Goal: Task Accomplishment & Management: Use online tool/utility

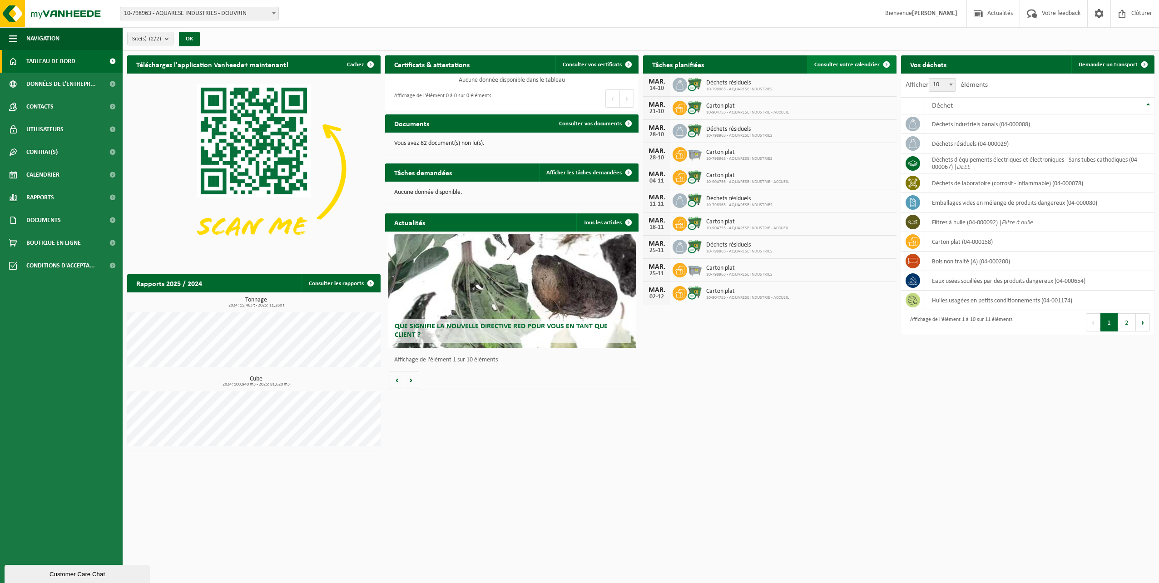
click at [859, 64] on span "Consulter votre calendrier" at bounding box center [847, 65] width 65 height 6
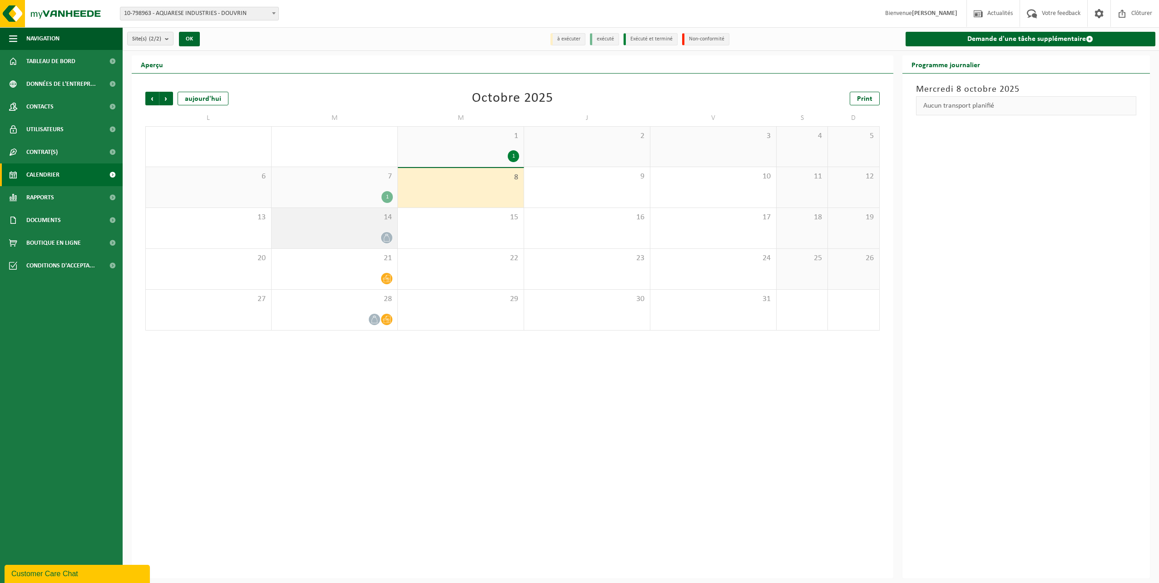
click at [388, 238] on icon at bounding box center [387, 238] width 8 height 8
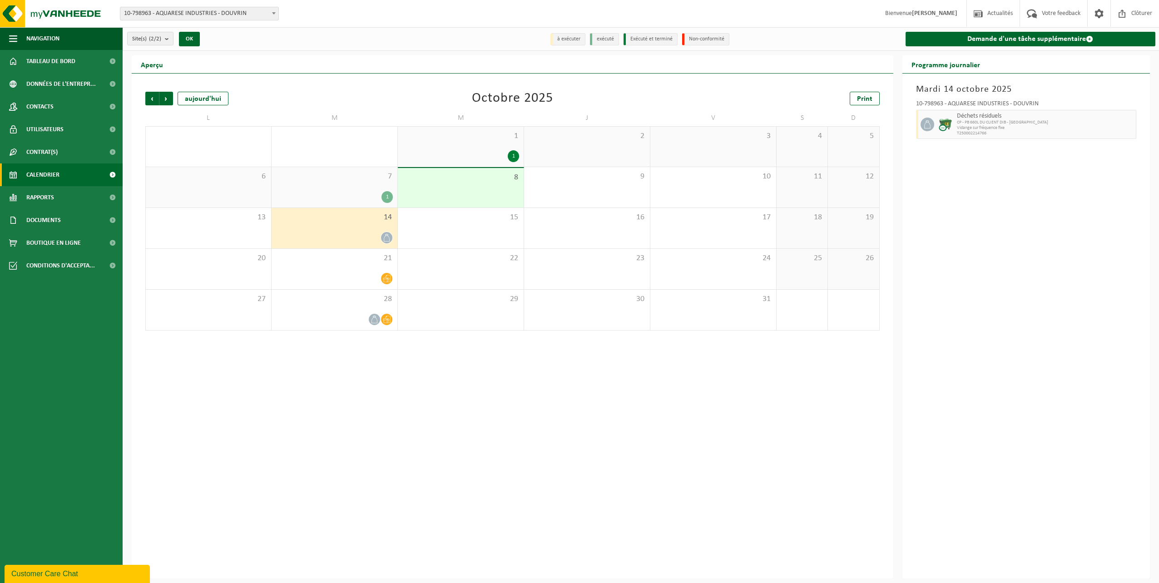
click at [390, 199] on div "1" at bounding box center [387, 197] width 11 height 12
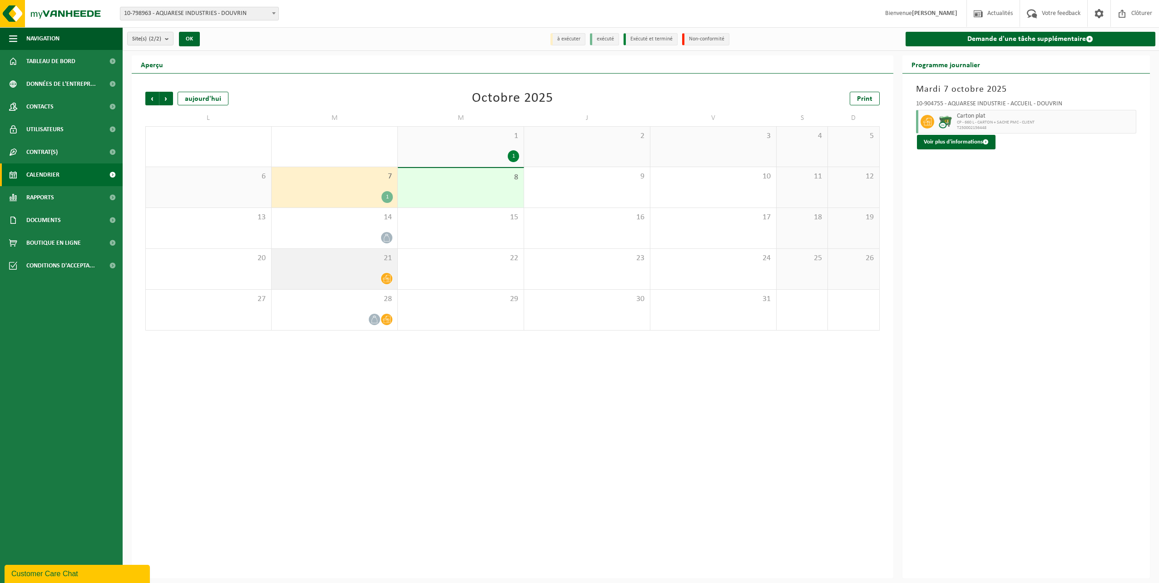
click at [388, 279] on icon at bounding box center [387, 278] width 8 height 7
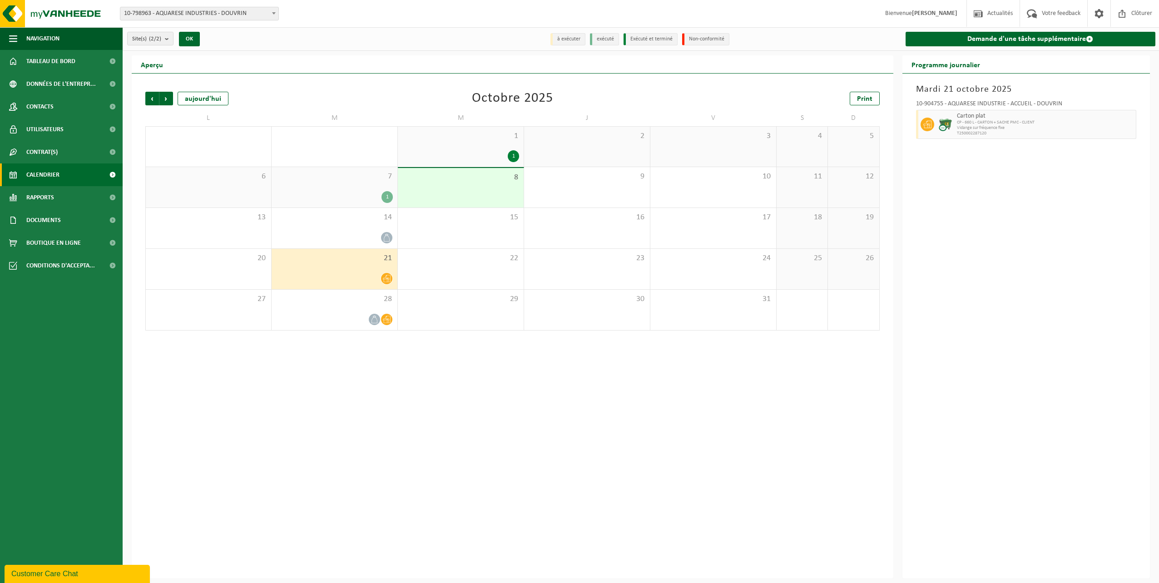
click at [387, 278] on icon at bounding box center [387, 279] width 8 height 8
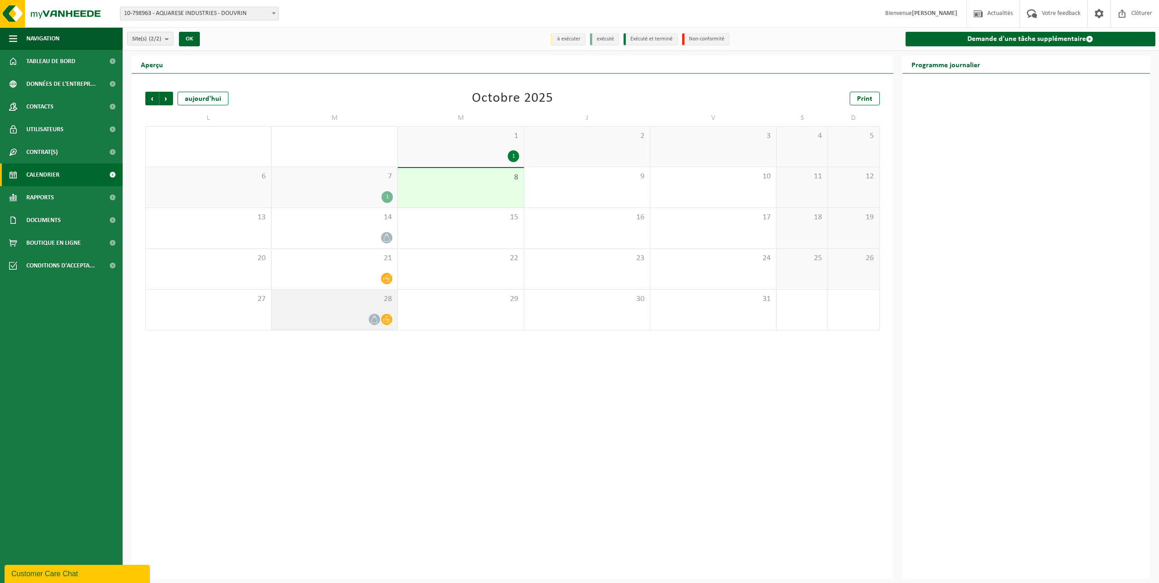
click at [388, 320] on icon at bounding box center [387, 319] width 8 height 7
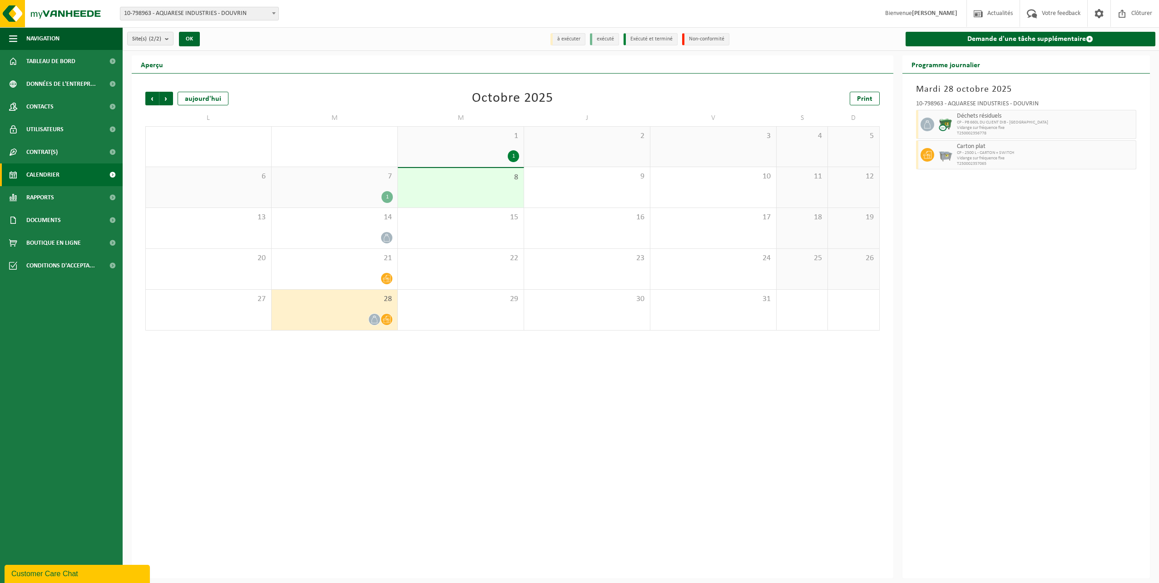
click at [373, 321] on icon at bounding box center [375, 320] width 8 height 8
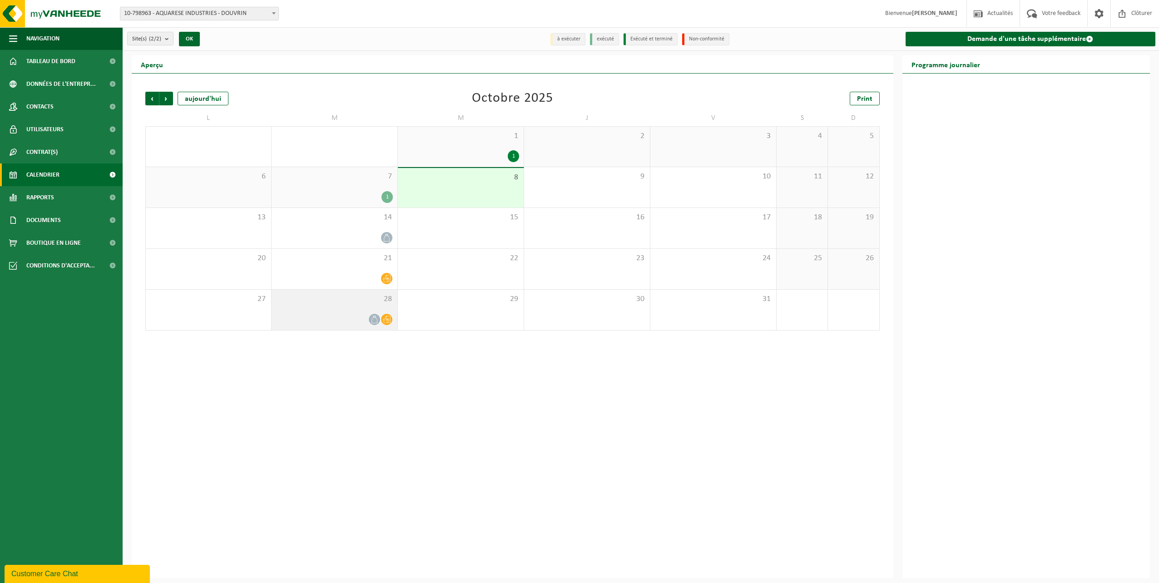
click at [374, 320] on icon at bounding box center [375, 320] width 8 height 8
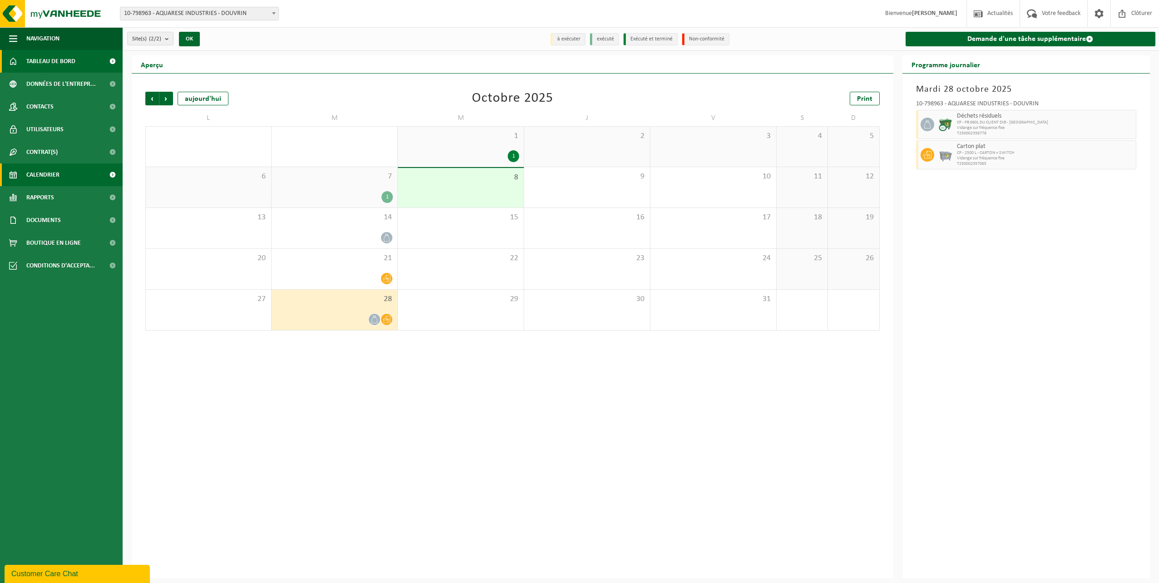
click at [45, 60] on span "Tableau de bord" at bounding box center [50, 61] width 49 height 23
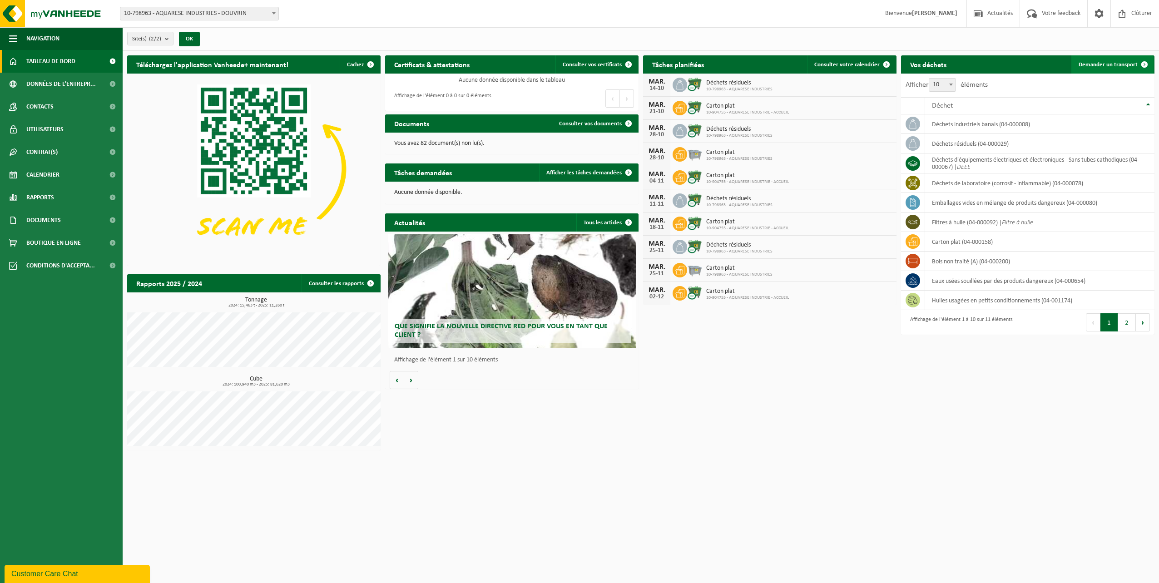
click at [1116, 64] on span "Demander un transport" at bounding box center [1108, 65] width 59 height 6
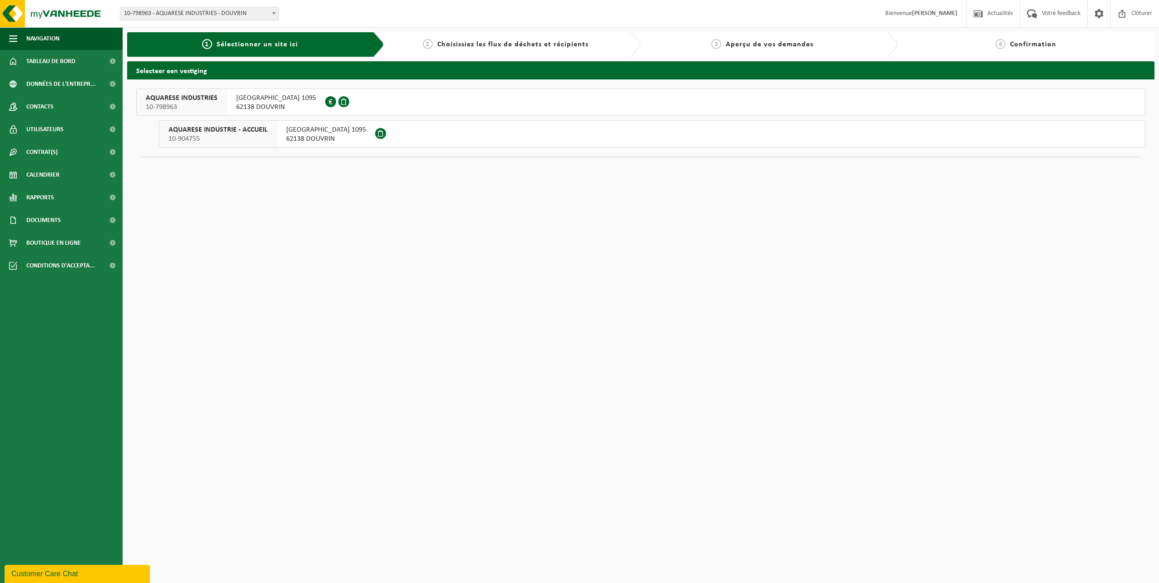
click at [312, 102] on span "AVENUE DE LONDRES 1095" at bounding box center [276, 98] width 80 height 9
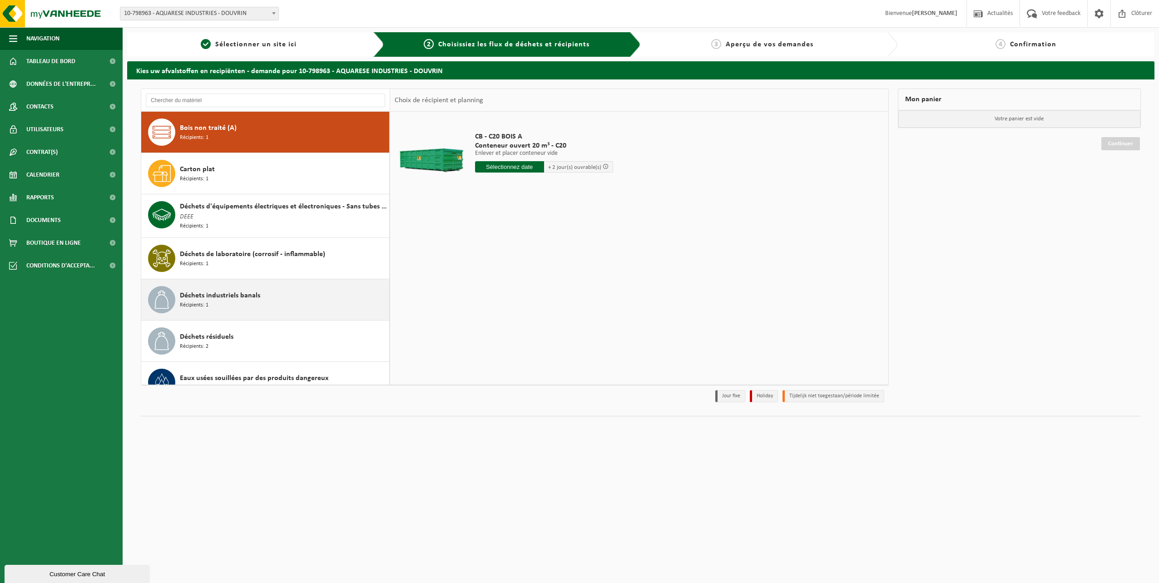
click at [266, 303] on div "Déchets industriels banals Récipients: 1" at bounding box center [283, 299] width 207 height 27
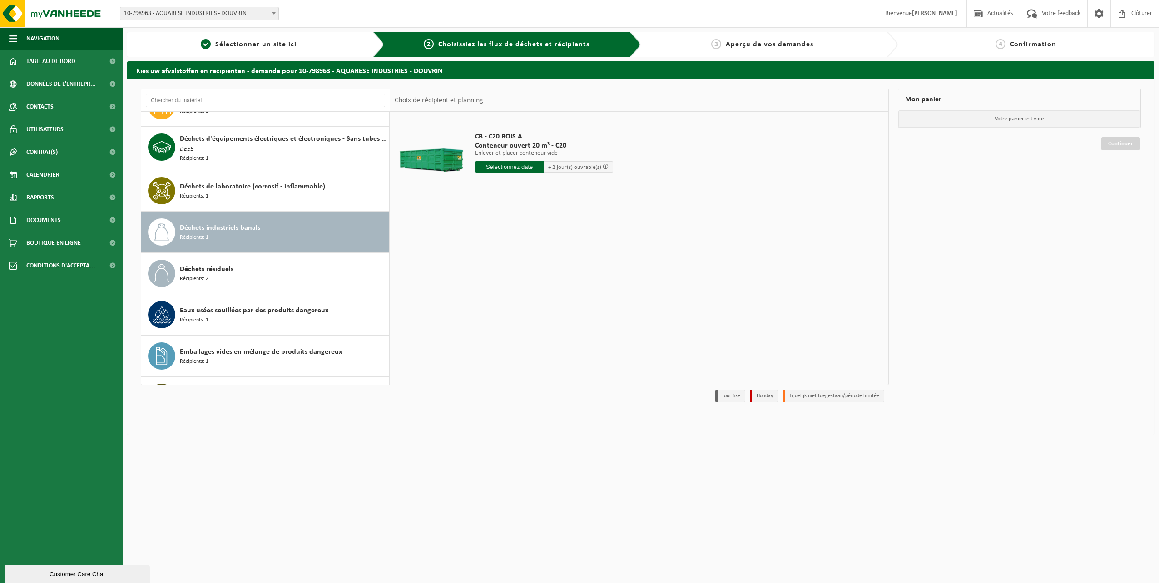
scroll to position [142, 0]
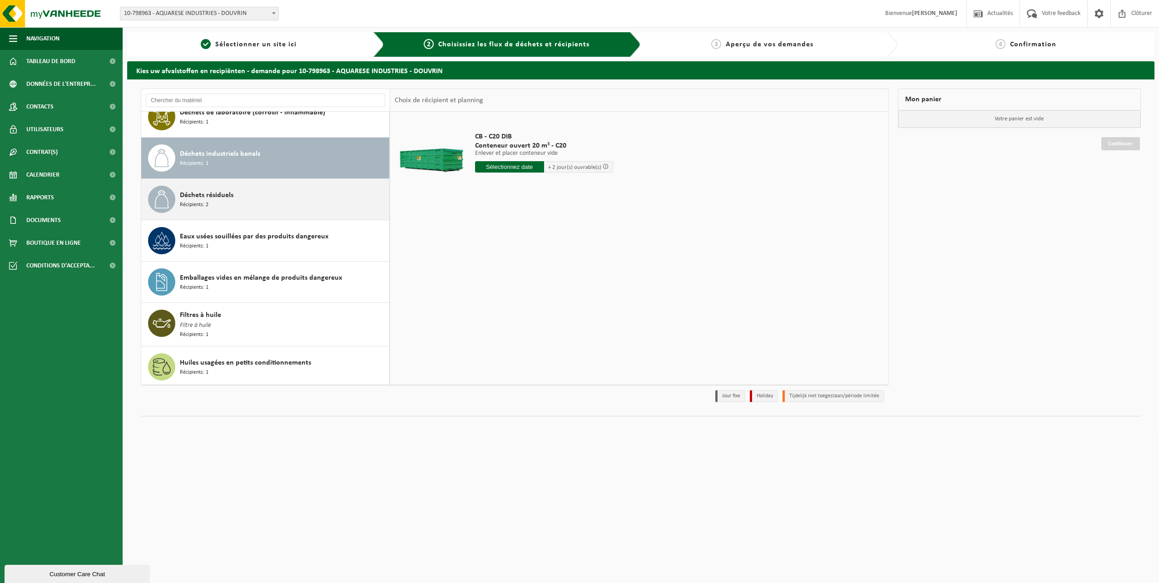
click at [238, 203] on div "Déchets résiduels Récipients: 2" at bounding box center [283, 199] width 207 height 27
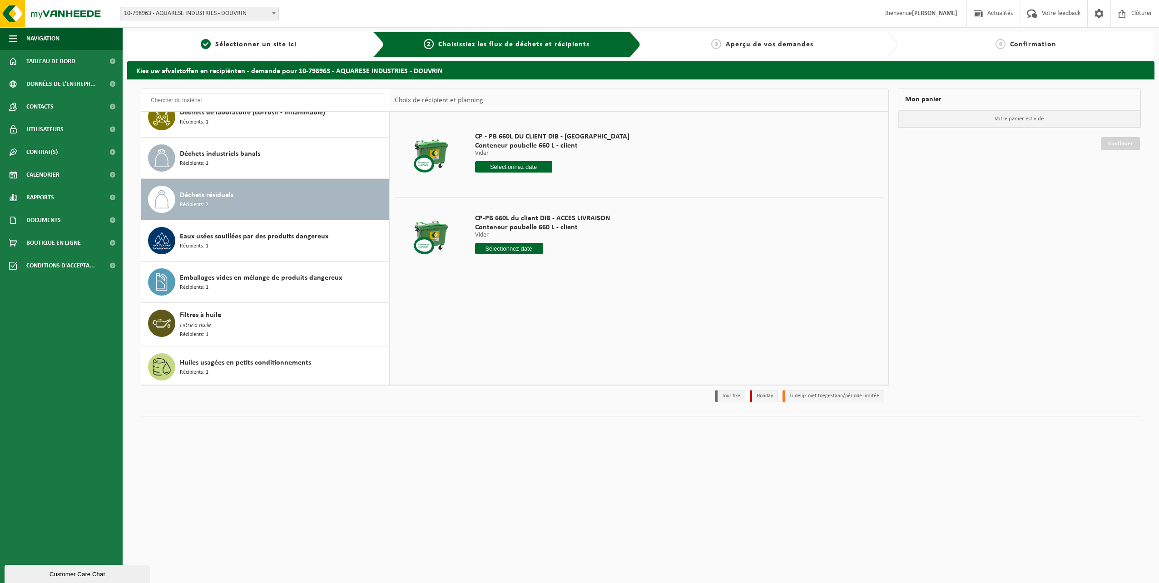
click at [517, 249] on input "text" at bounding box center [509, 248] width 68 height 11
click at [529, 316] on div "9" at bounding box center [531, 315] width 16 height 15
type input "à partir de 2025-10-09"
drag, startPoint x: 524, startPoint y: 268, endPoint x: 479, endPoint y: 269, distance: 45.0
click at [479, 269] on input "1" at bounding box center [509, 265] width 68 height 12
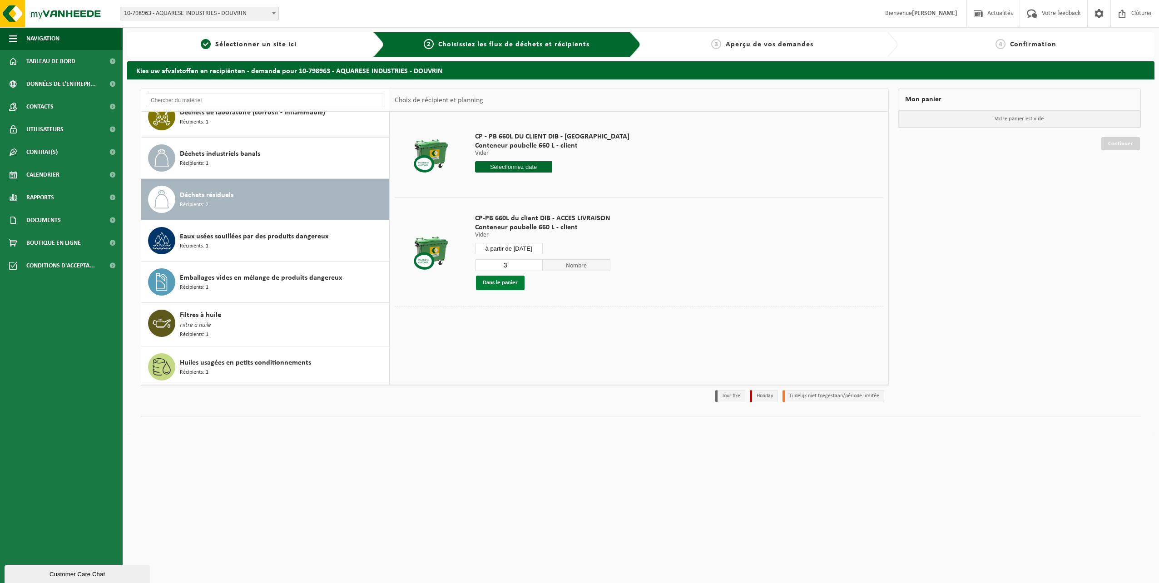
type input "3"
click at [503, 284] on button "Dans le panier" at bounding box center [500, 283] width 49 height 15
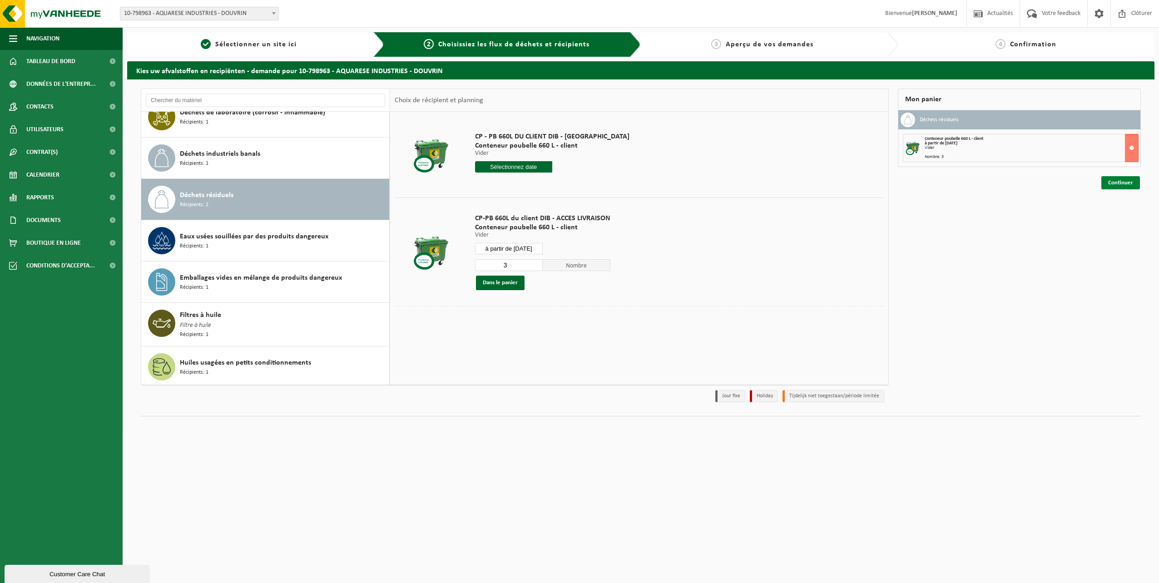
click at [1117, 184] on link "Continuer" at bounding box center [1121, 182] width 39 height 13
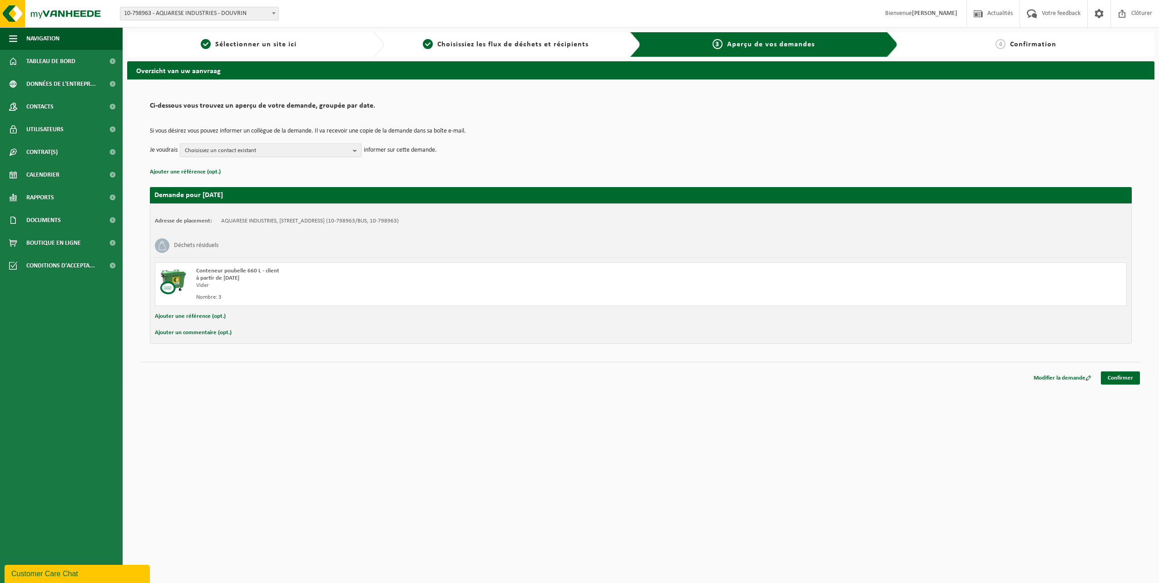
click at [254, 149] on span "Choisissez un contact existant" at bounding box center [267, 151] width 164 height 14
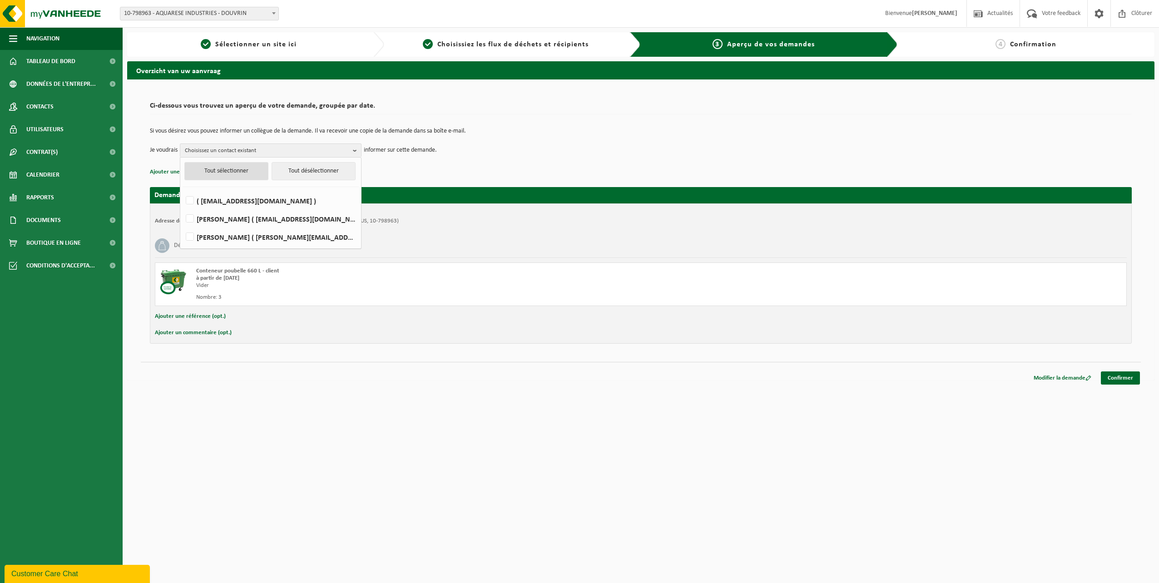
click at [239, 174] on button "Tout sélectionner" at bounding box center [226, 171] width 84 height 18
checkbox input "true"
click at [293, 353] on div "Ci-dessous vous trouvez un aperçu de votre demande, groupée par date. Si vous d…" at bounding box center [641, 230] width 1028 height 301
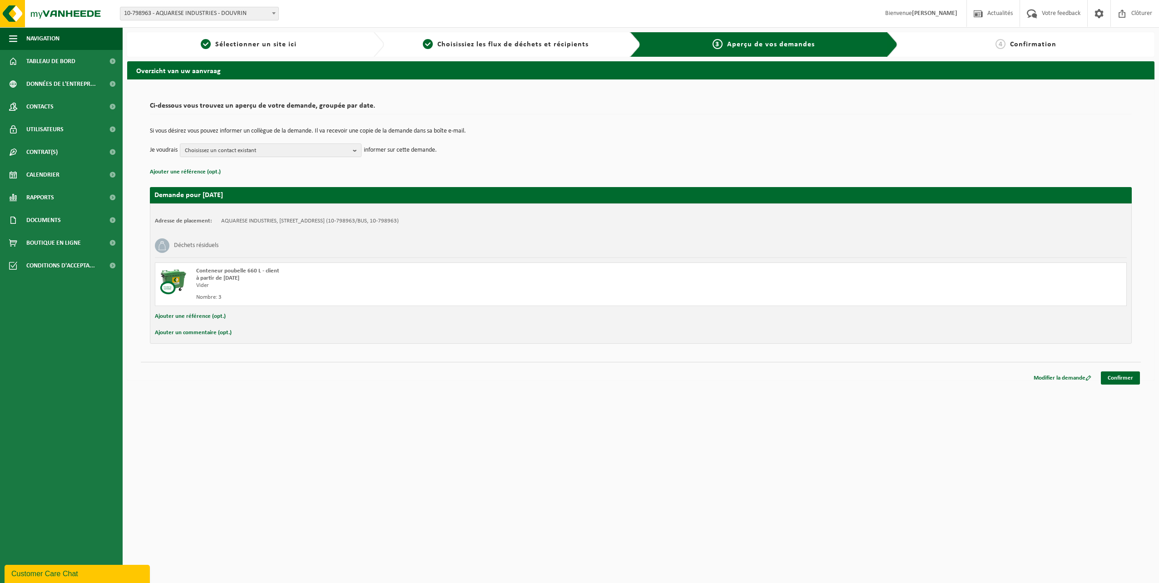
click at [192, 333] on button "Ajouter un commentaire (opt.)" at bounding box center [193, 333] width 77 height 12
click at [244, 332] on input "text" at bounding box center [655, 334] width 925 height 14
type input "m"
type input "Merci de réaliser la prestation demandée. Prestations non réalisées, 3 fois d'a…"
click at [360, 149] on b "button" at bounding box center [357, 150] width 8 height 13
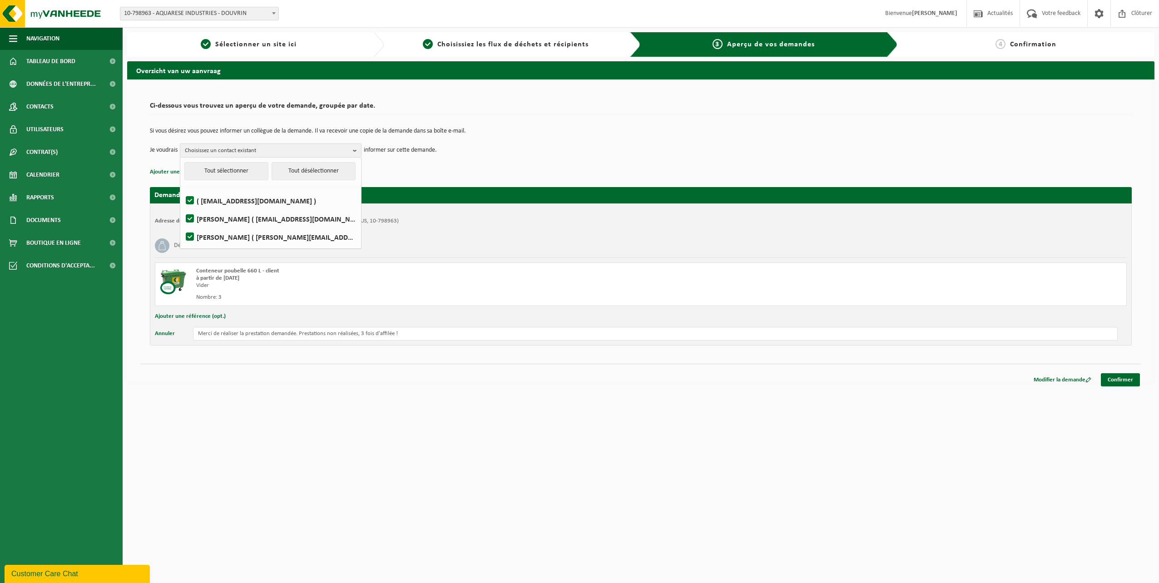
click at [670, 128] on div "Si vous désirez vous pouvez informer un collègue de la demande. Il va recevoir …" at bounding box center [641, 142] width 982 height 47
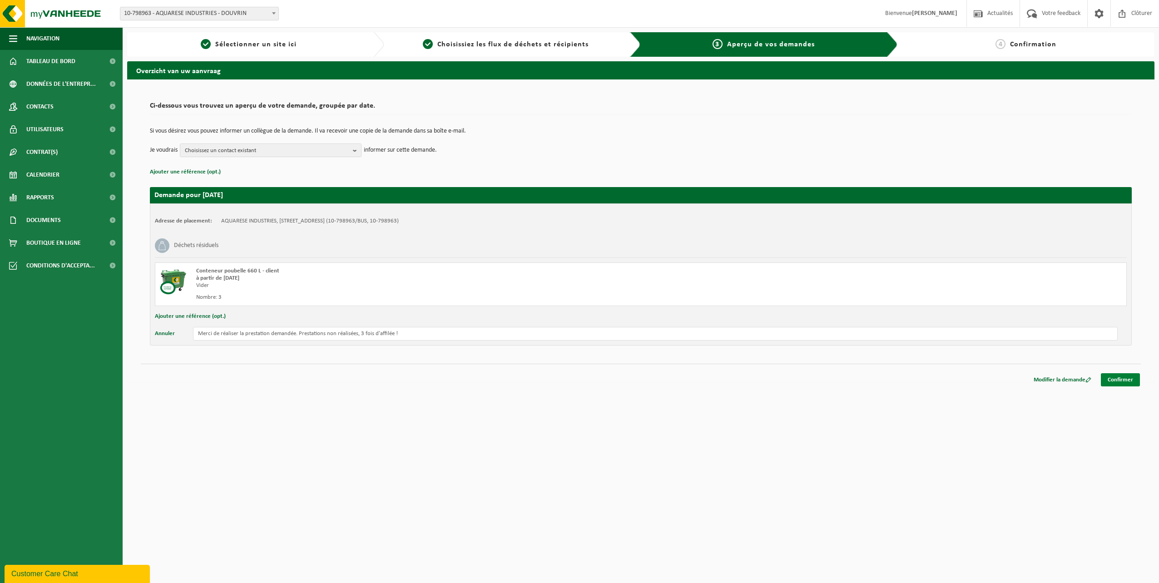
click at [1121, 380] on link "Confirmer" at bounding box center [1120, 379] width 39 height 13
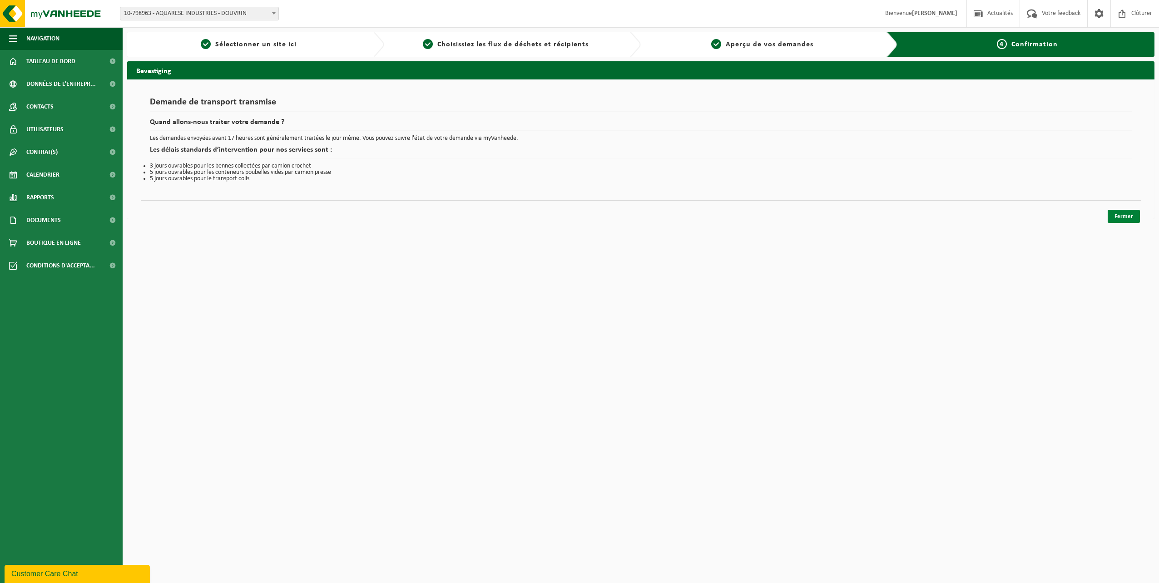
click at [1124, 219] on link "Fermer" at bounding box center [1124, 216] width 32 height 13
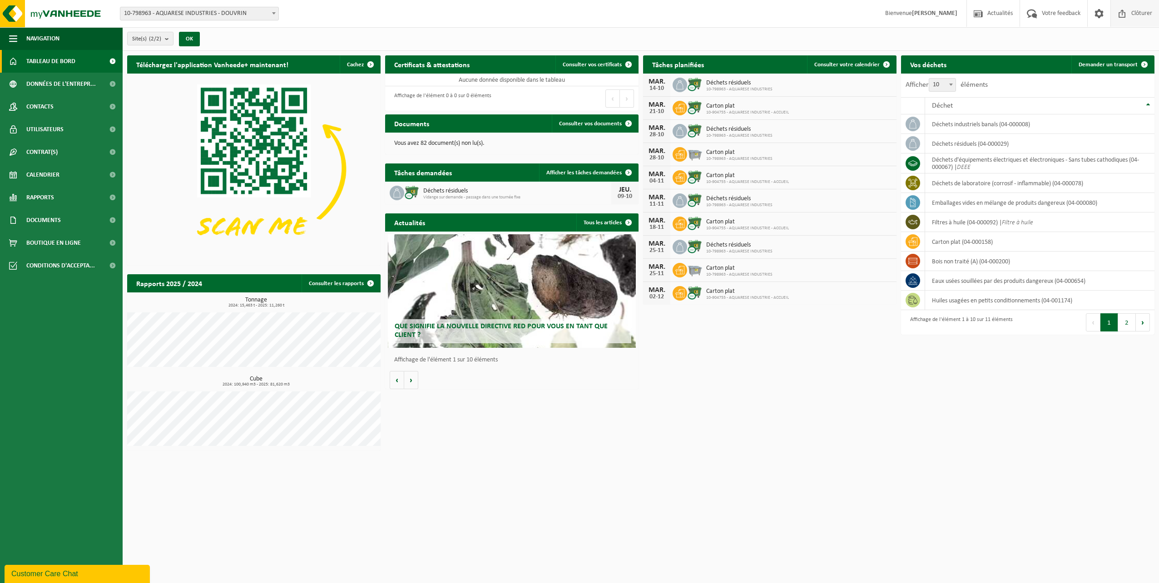
click at [1123, 13] on span at bounding box center [1123, 13] width 14 height 27
